Goal: Find specific page/section: Find specific page/section

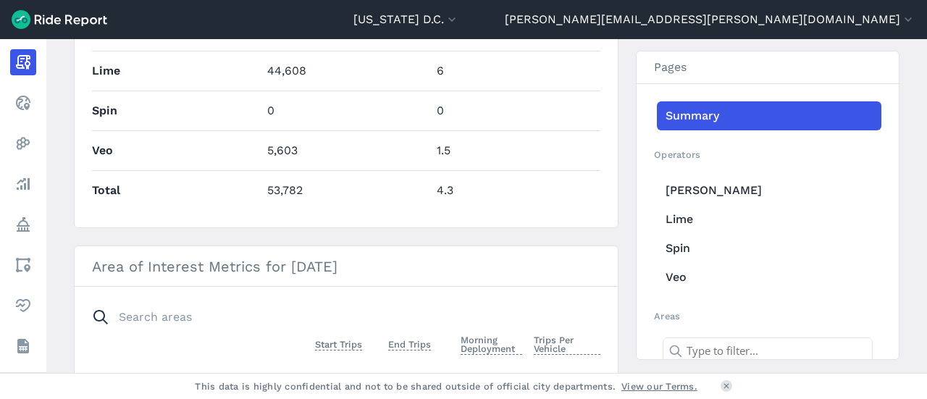
scroll to position [733, 0]
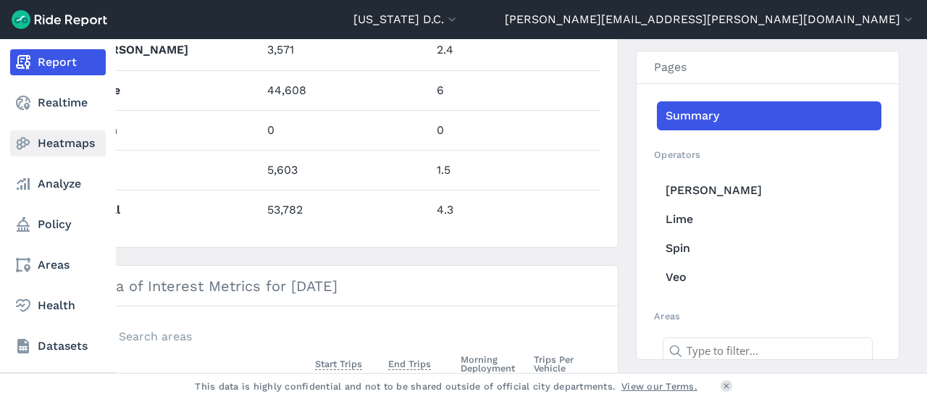
click at [62, 149] on link "Heatmaps" at bounding box center [58, 143] width 96 height 26
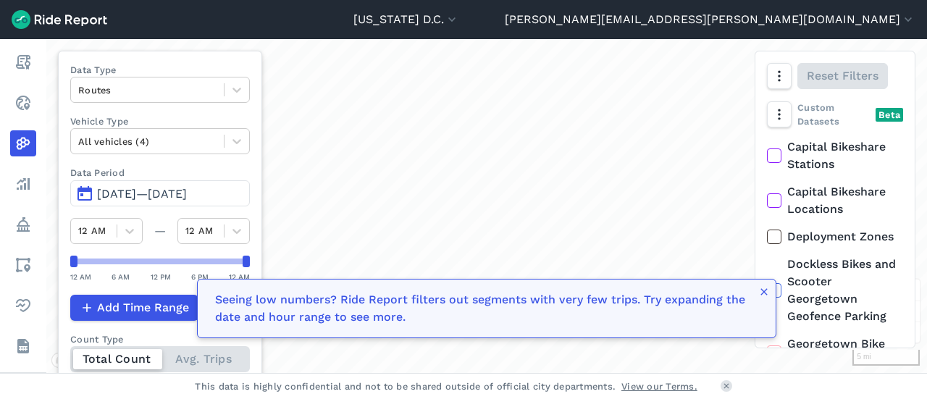
click at [187, 197] on span "[DATE]—[DATE]" at bounding box center [142, 194] width 90 height 14
click at [187, 196] on span "[DATE]—[DATE]" at bounding box center [142, 194] width 90 height 14
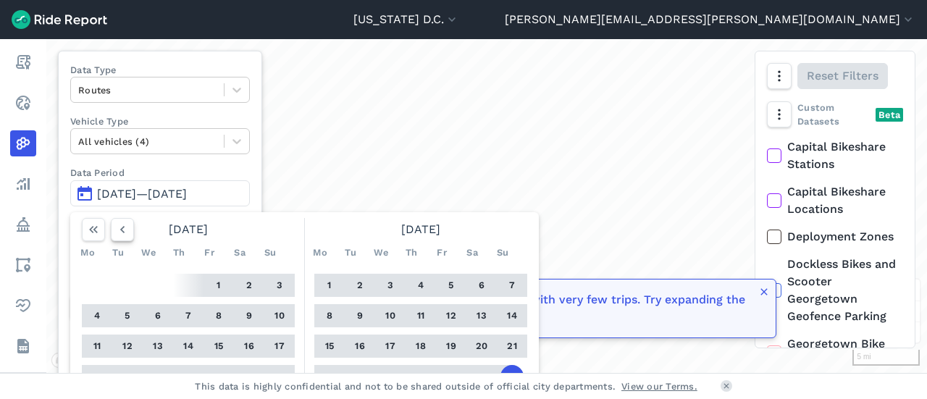
click at [112, 233] on button "button" at bounding box center [122, 229] width 23 height 23
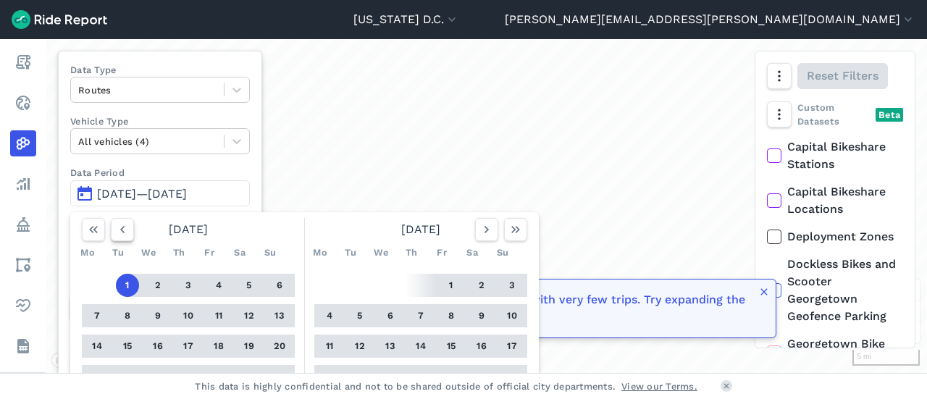
click at [112, 233] on button "button" at bounding box center [122, 229] width 23 height 23
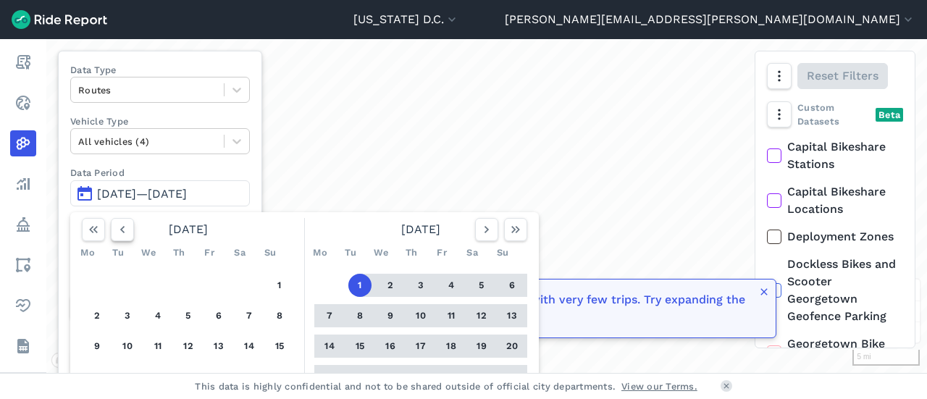
click at [112, 233] on button "button" at bounding box center [122, 229] width 23 height 23
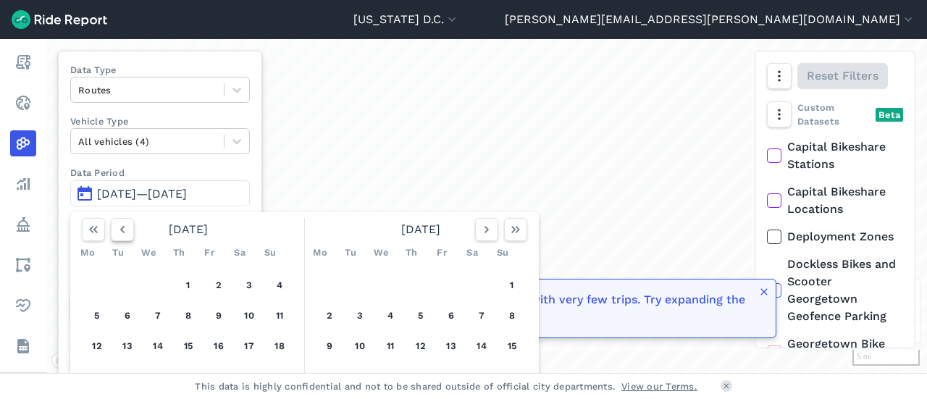
click at [112, 233] on button "button" at bounding box center [122, 229] width 23 height 23
click at [114, 233] on button "button" at bounding box center [122, 229] width 23 height 23
click at [272, 371] on button "23" at bounding box center [279, 376] width 23 height 23
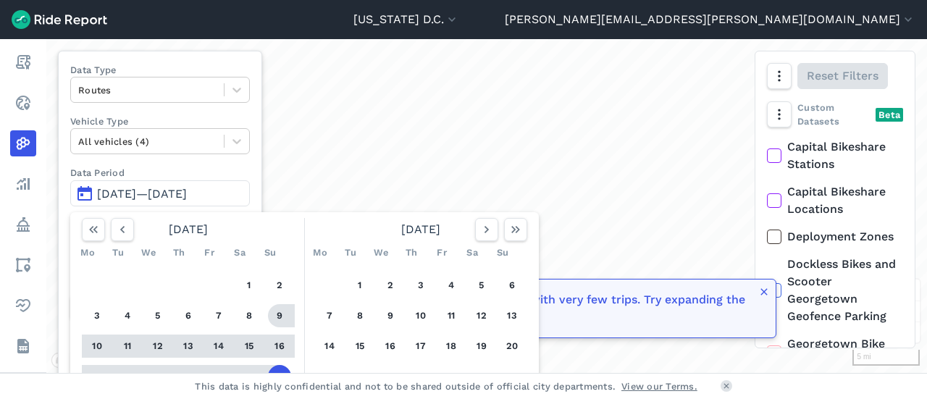
click at [256, 167] on div "Data Type Routes Vehicle Type All vehicles (4) Data Period [DATE]—[DATE] [DATE]…" at bounding box center [160, 238] width 204 height 375
